Goal: Find specific page/section

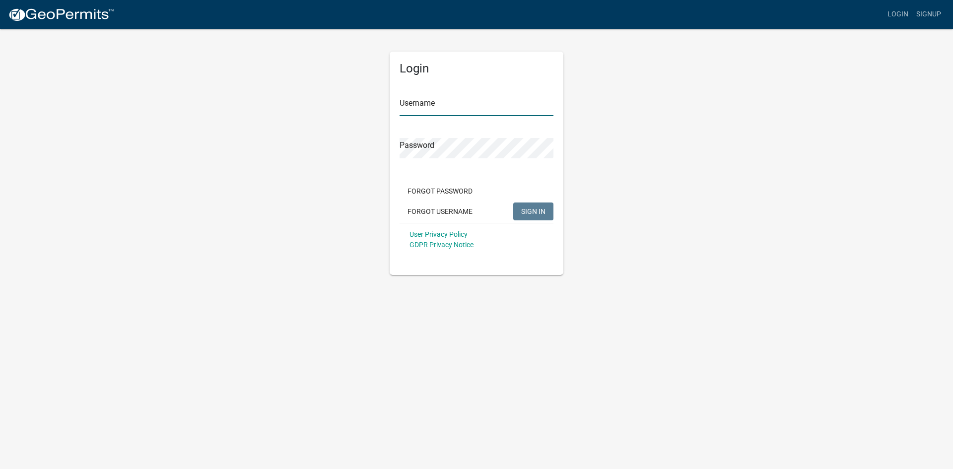
type input "Isusa25"
click at [516, 214] on button "SIGN IN" at bounding box center [533, 212] width 40 height 18
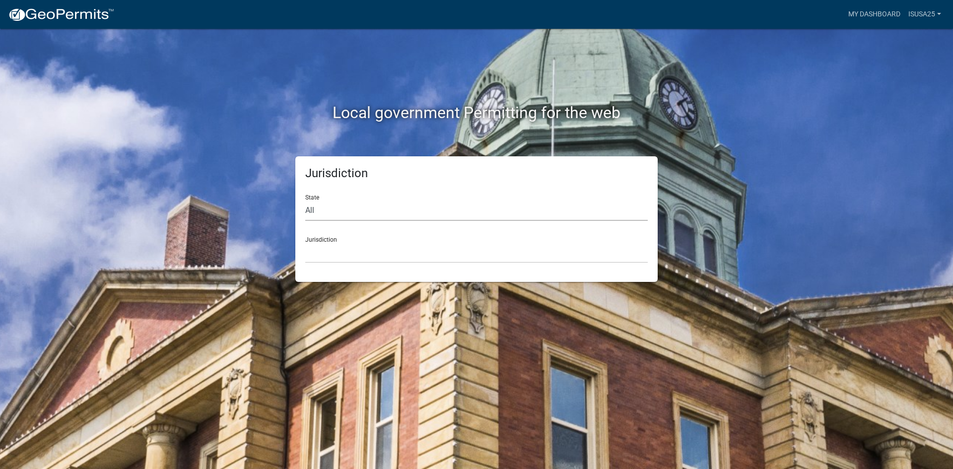
click at [367, 208] on select "All Colorado Georgia Indiana Iowa Kansas Minnesota Ohio South Carolina Wisconsin" at bounding box center [476, 211] width 343 height 20
select select "[US_STATE]"
click at [305, 201] on select "All Colorado Georgia Indiana Iowa Kansas Minnesota Ohio South Carolina Wisconsin" at bounding box center [476, 211] width 343 height 20
drag, startPoint x: 365, startPoint y: 218, endPoint x: 343, endPoint y: 257, distance: 44.3
click at [343, 257] on select "Cook County, Georgia Crawford County, Georgia Gilmer County, Georgia Haralson C…" at bounding box center [476, 253] width 343 height 20
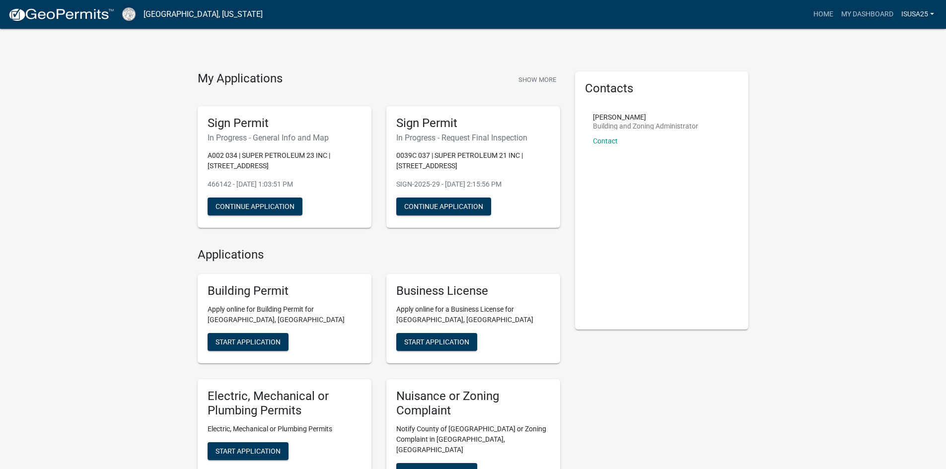
click at [917, 14] on link "Isusa25" at bounding box center [917, 14] width 41 height 19
click at [890, 74] on link "Logout" at bounding box center [897, 73] width 79 height 24
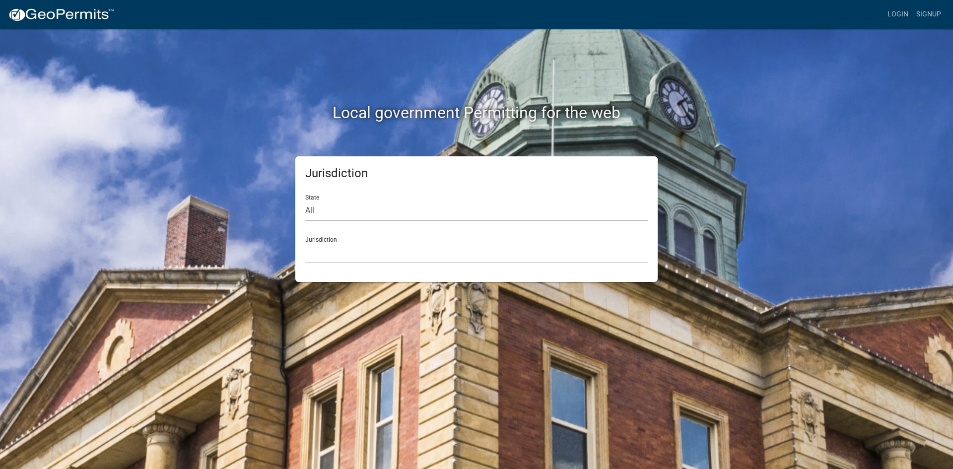
click at [384, 209] on select "All Colorado Georgia Indiana Iowa Kansas Minnesota Ohio South Carolina Wisconsin" at bounding box center [476, 211] width 343 height 20
select select "[US_STATE]"
click at [305, 201] on select "All Colorado Georgia Indiana Iowa Kansas Minnesota Ohio South Carolina Wisconsin" at bounding box center [476, 211] width 343 height 20
click at [336, 250] on select "Cook County, Georgia Crawford County, Georgia Gilmer County, Georgia Haralson C…" at bounding box center [476, 253] width 343 height 20
